Goal: Download file/media

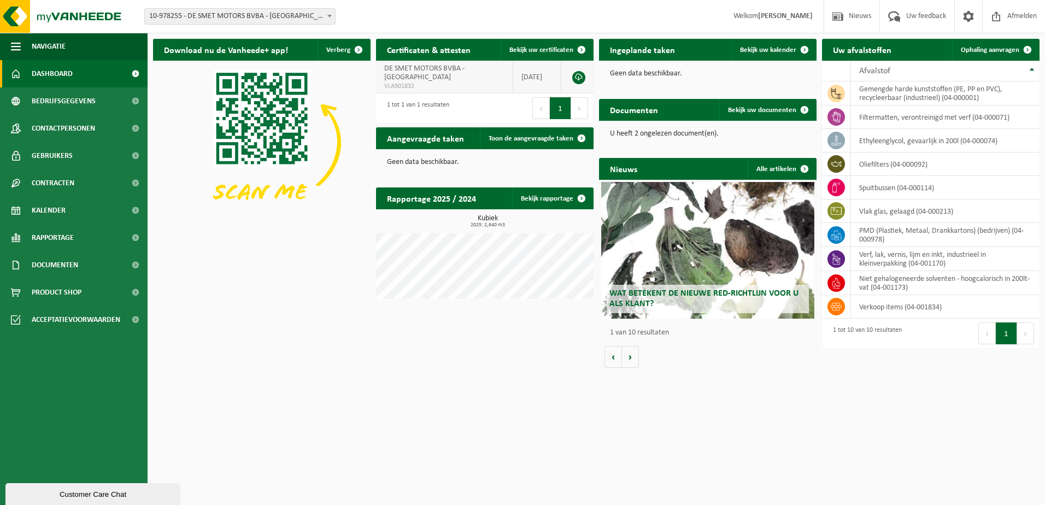
click at [588, 74] on td at bounding box center [577, 77] width 32 height 33
click at [575, 77] on link at bounding box center [578, 77] width 13 height 13
click at [796, 48] on span at bounding box center [805, 50] width 22 height 22
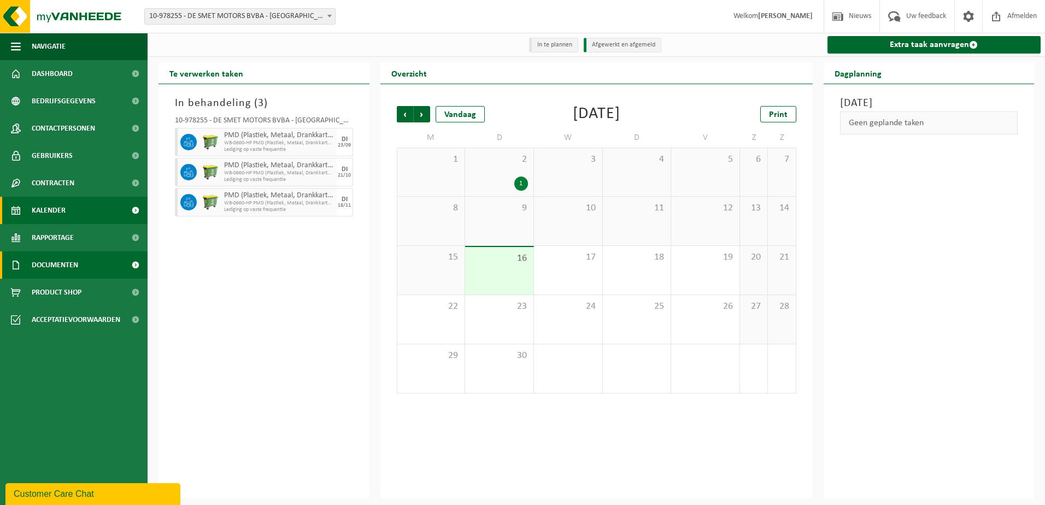
click at [65, 264] on span "Documenten" at bounding box center [55, 264] width 46 height 27
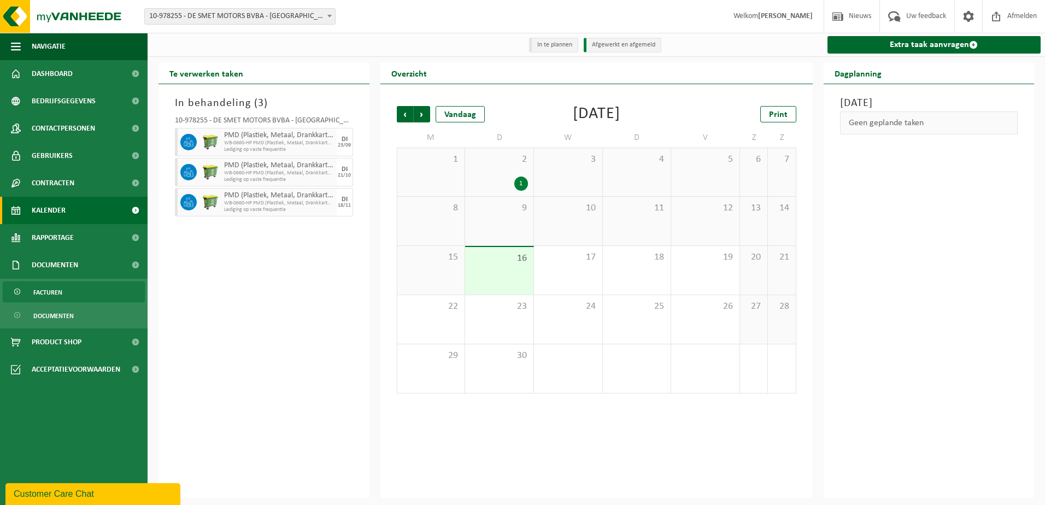
click at [60, 289] on span "Facturen" at bounding box center [47, 292] width 29 height 21
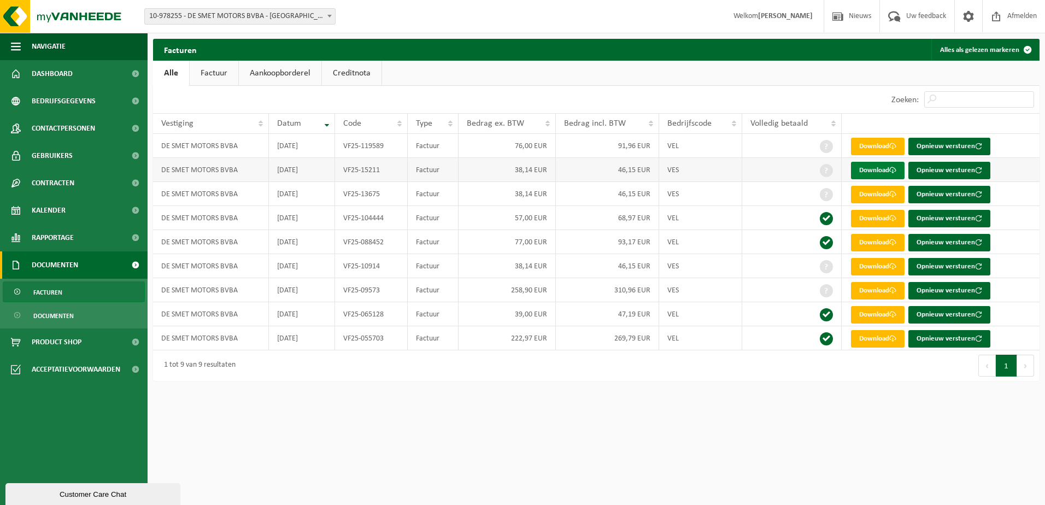
click at [869, 167] on link "Download" at bounding box center [878, 170] width 54 height 17
click at [880, 171] on link "Download" at bounding box center [878, 170] width 54 height 17
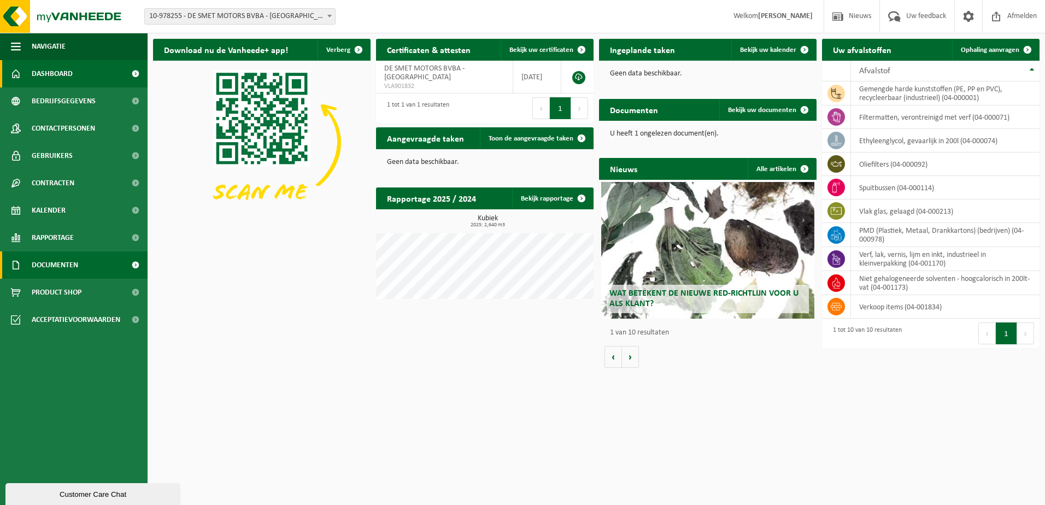
click at [70, 265] on span "Documenten" at bounding box center [55, 264] width 46 height 27
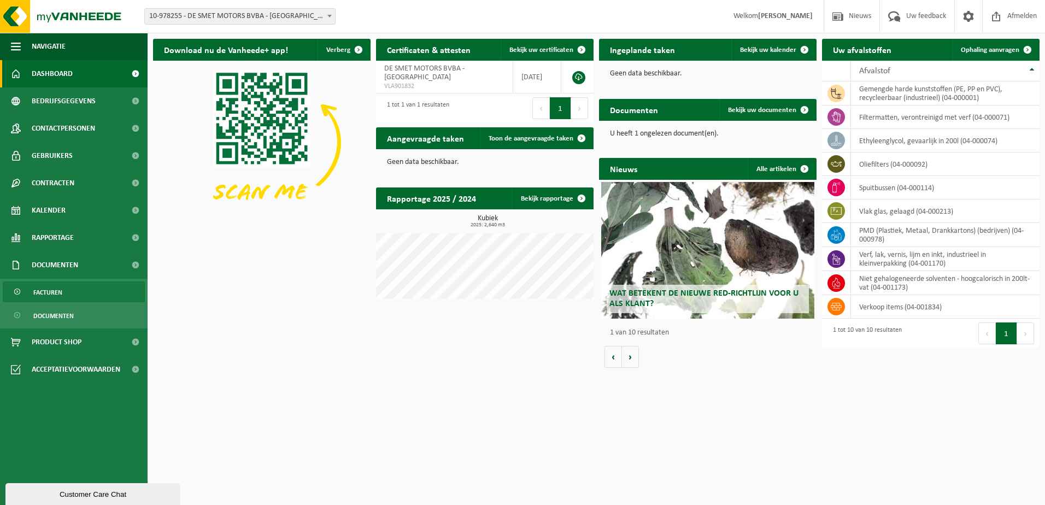
click at [68, 295] on link "Facturen" at bounding box center [74, 292] width 142 height 21
